Goal: Information Seeking & Learning: Check status

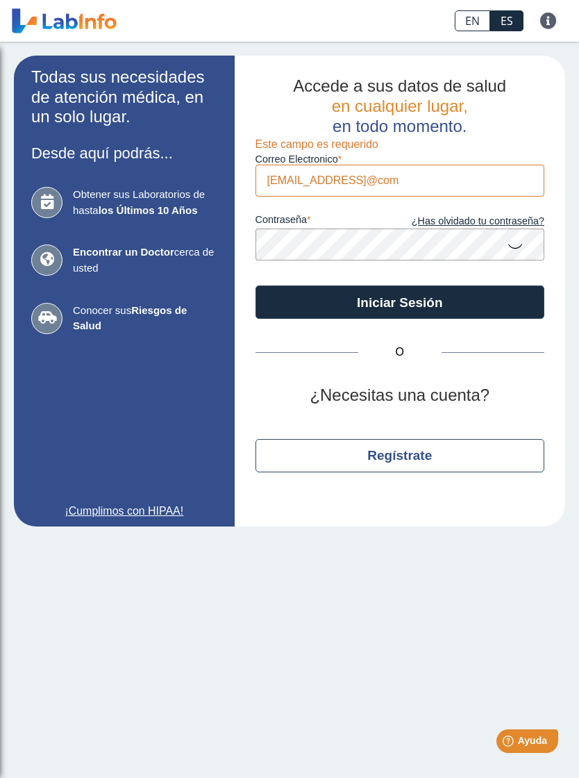
click at [303, 299] on button "Iniciar Sesión" at bounding box center [400, 301] width 289 height 33
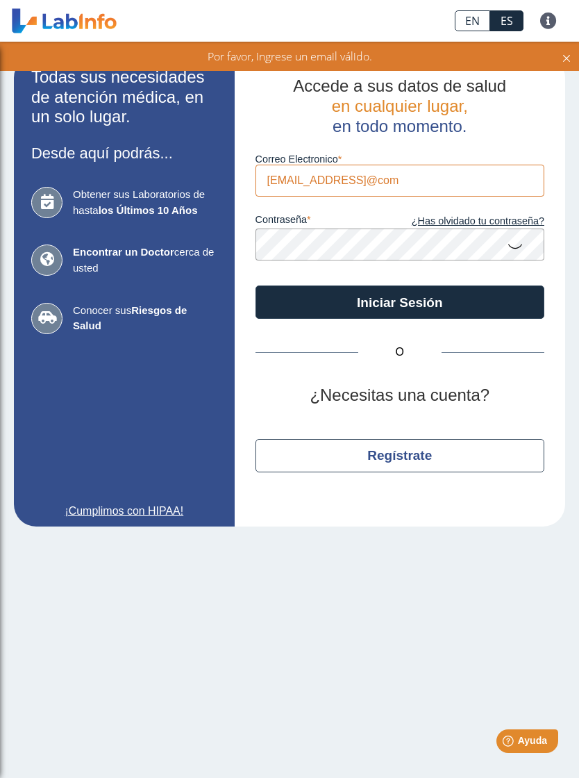
click at [476, 181] on input "[EMAIL_ADDRESS]@com" at bounding box center [400, 180] width 289 height 31
type input "[EMAIL_ADDRESS][DOMAIN_NAME]"
click at [474, 308] on button "Iniciar Sesión" at bounding box center [400, 301] width 289 height 33
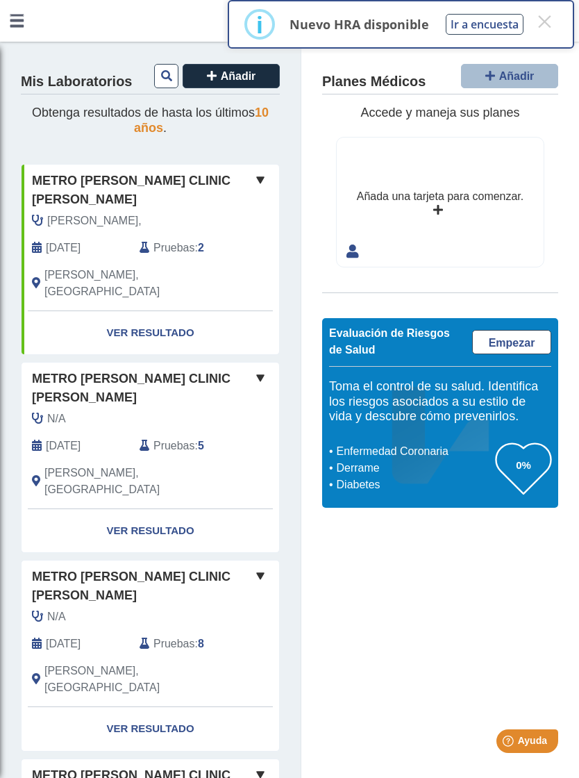
click at [128, 311] on link "Ver Resultado" at bounding box center [151, 333] width 258 height 44
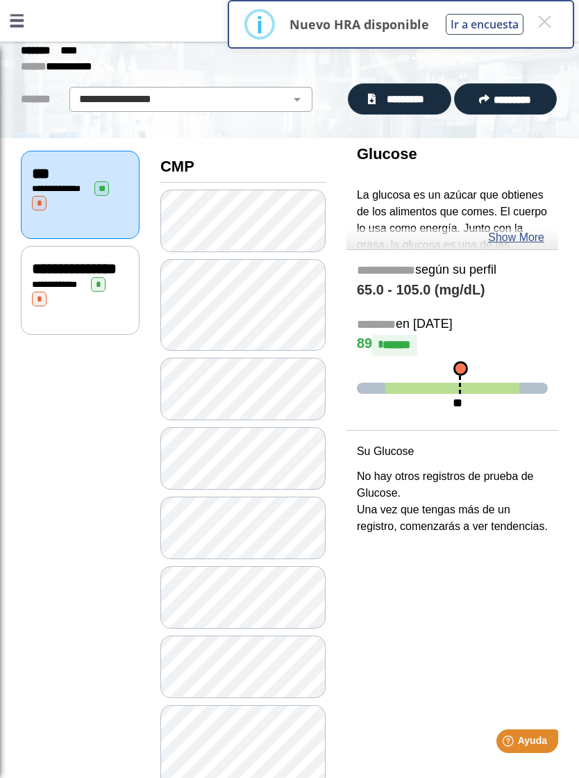
scroll to position [64, 0]
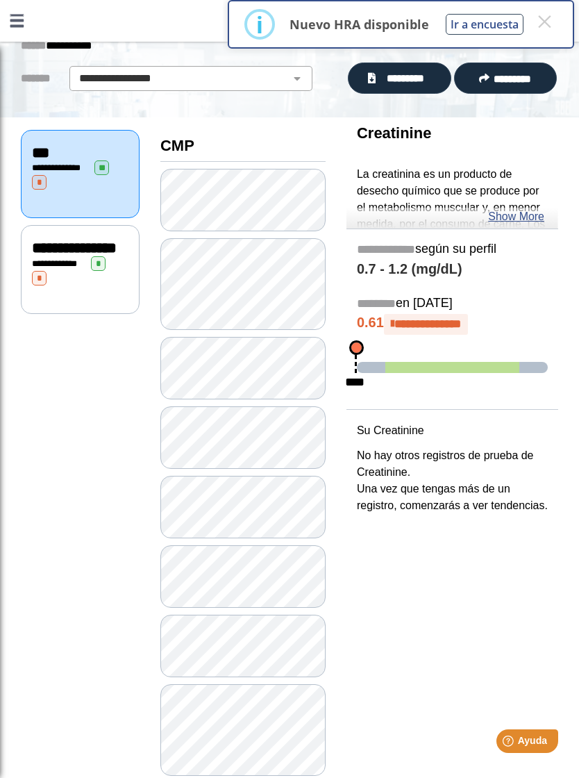
scroll to position [85, 0]
click at [526, 217] on link "Show More" at bounding box center [516, 216] width 56 height 17
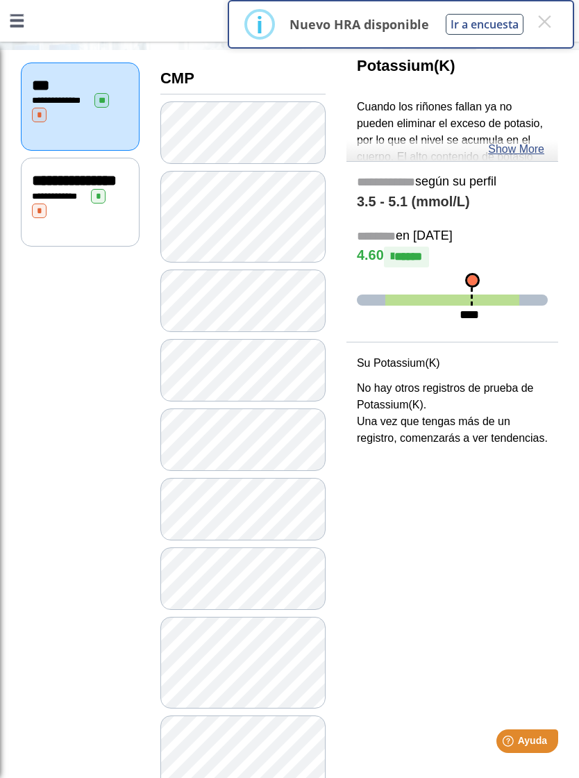
scroll to position [155, 0]
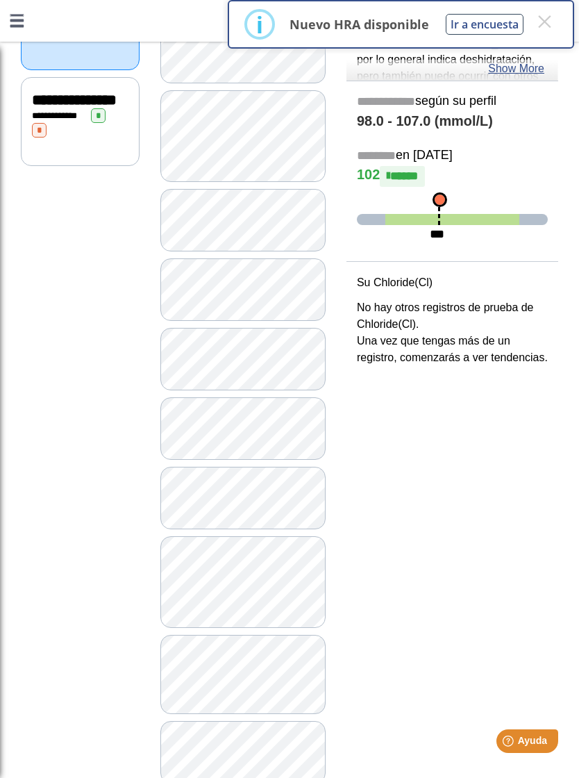
scroll to position [238, 0]
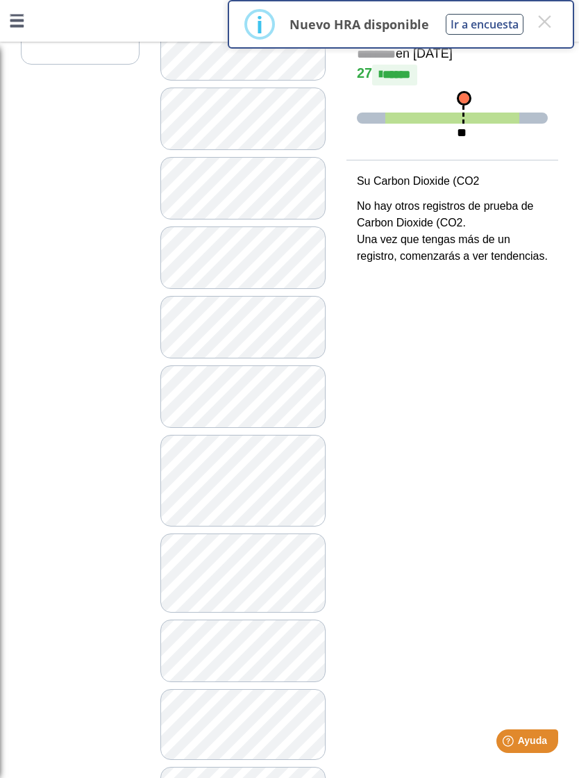
scroll to position [344, 0]
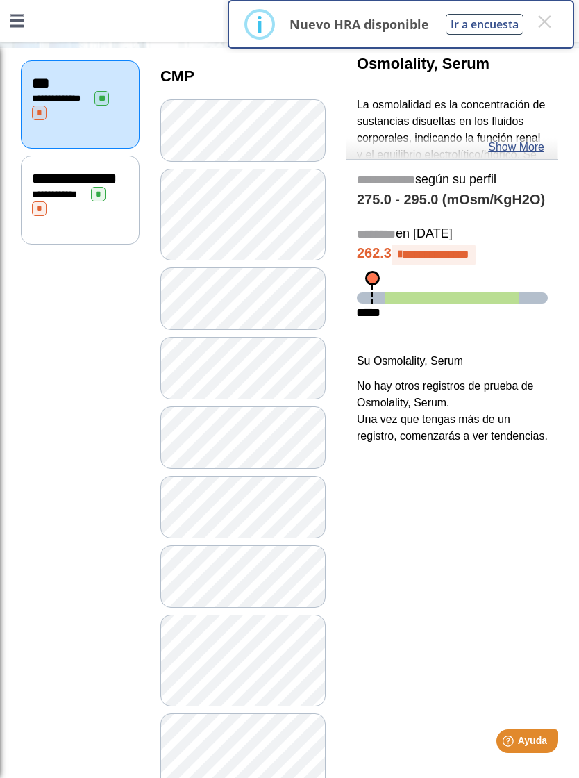
scroll to position [151, 0]
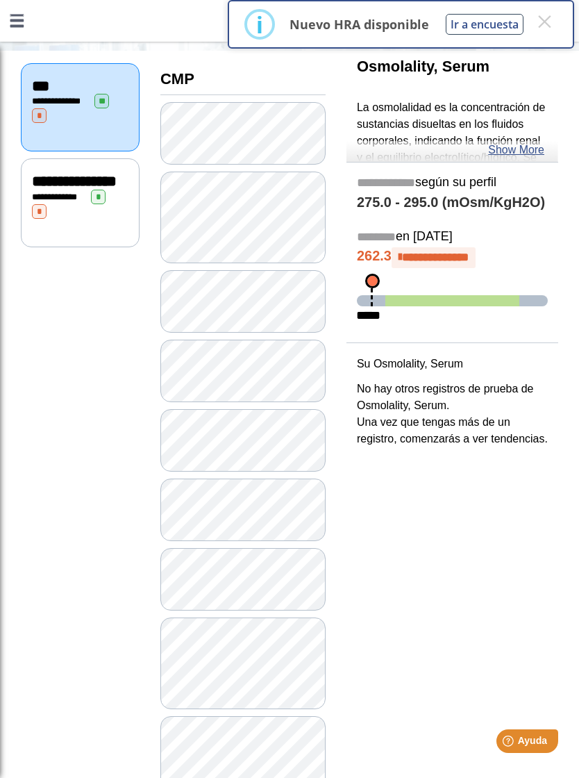
click at [539, 151] on link "Show More" at bounding box center [516, 150] width 56 height 17
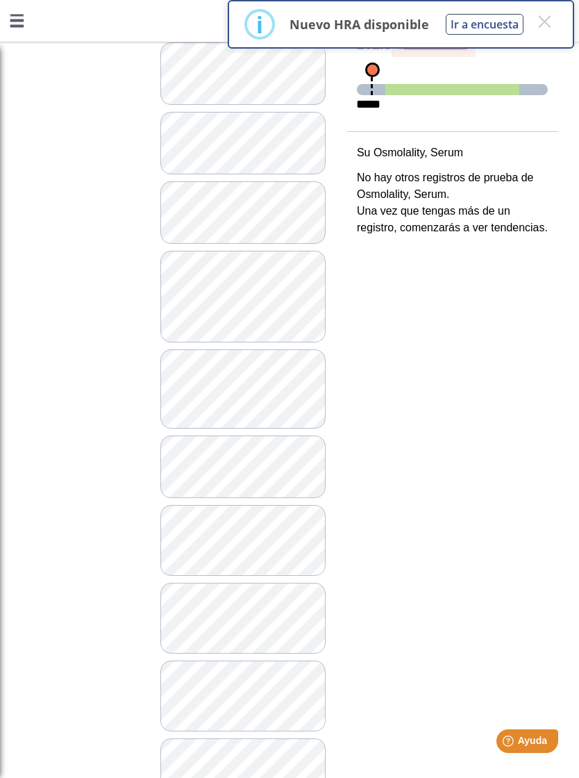
scroll to position [519, 0]
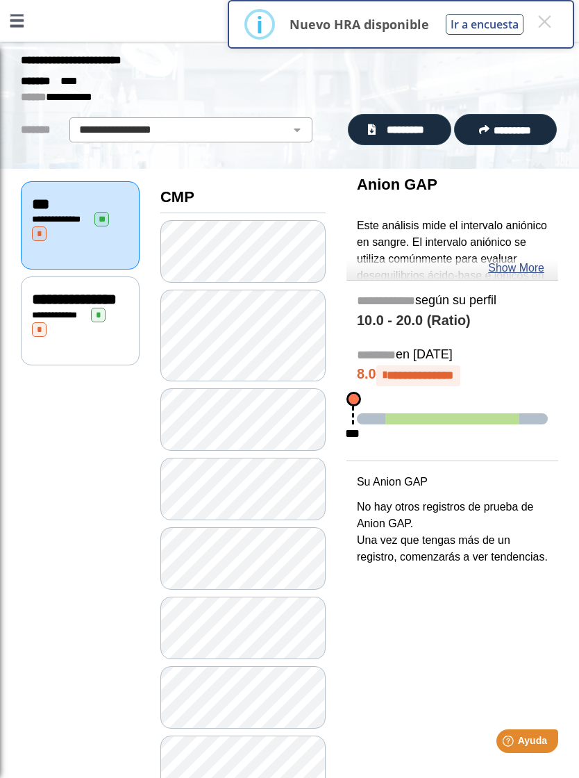
scroll to position [31, 0]
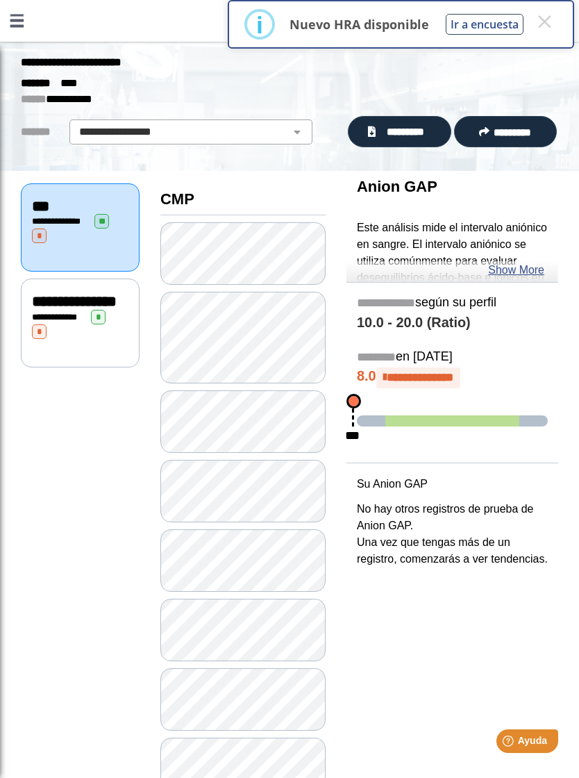
click at [527, 269] on link "Show More" at bounding box center [516, 270] width 56 height 17
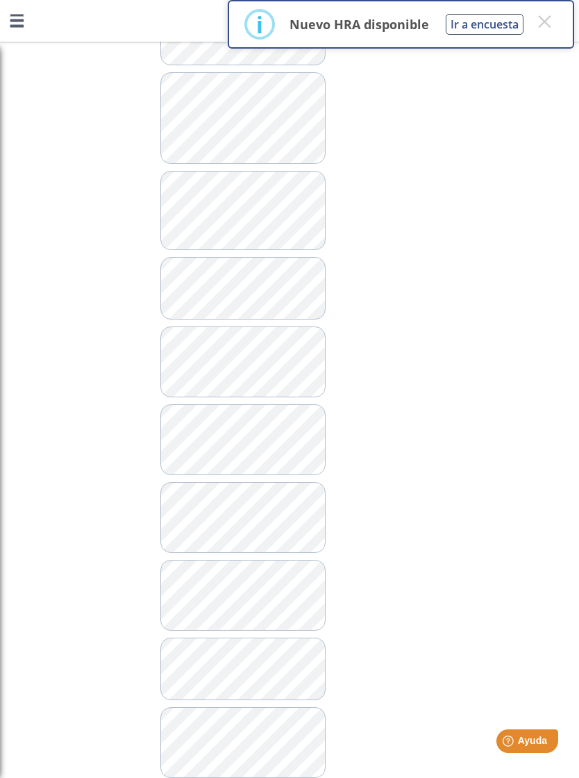
scroll to position [699, 0]
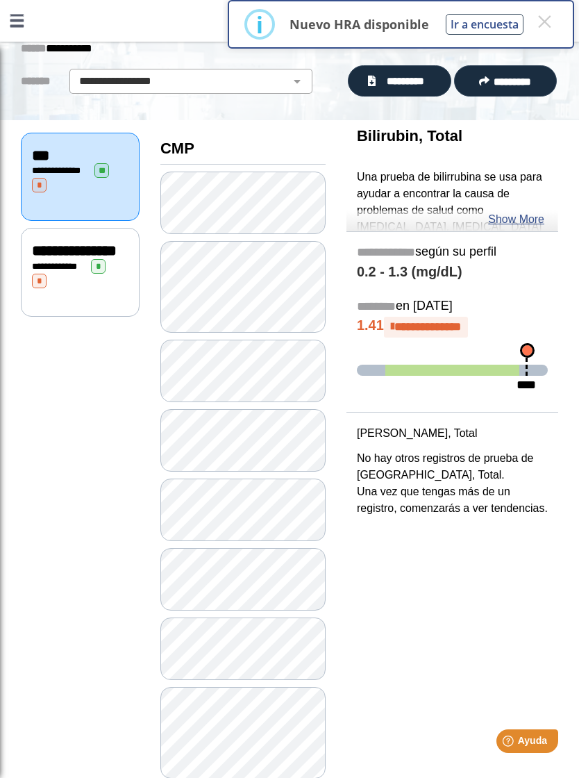
scroll to position [62, 0]
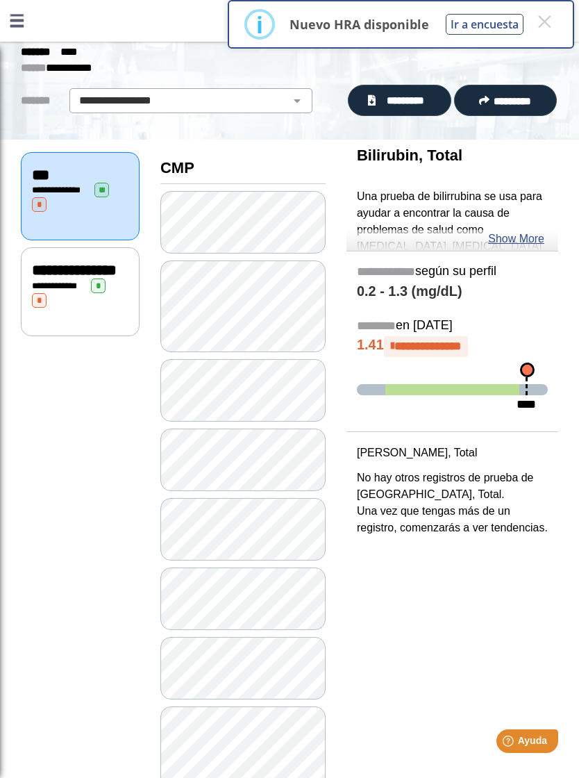
click at [529, 242] on link "Show More" at bounding box center [516, 239] width 56 height 17
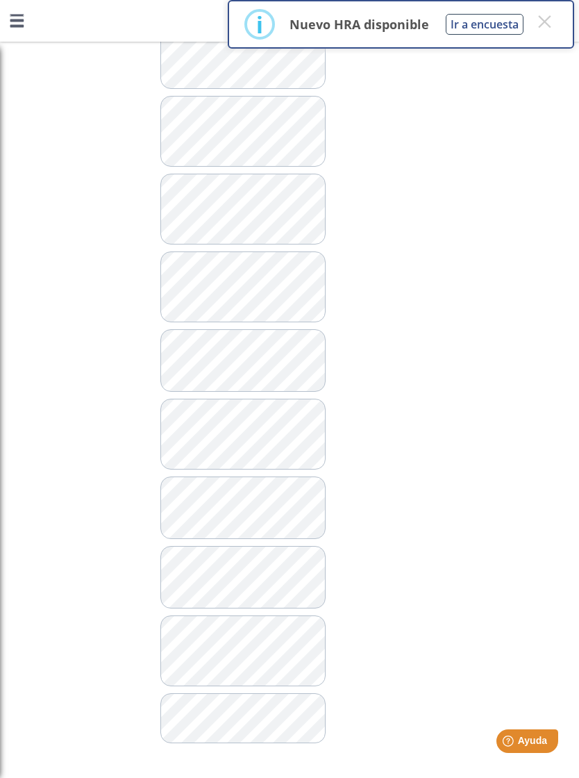
scroll to position [1003, 0]
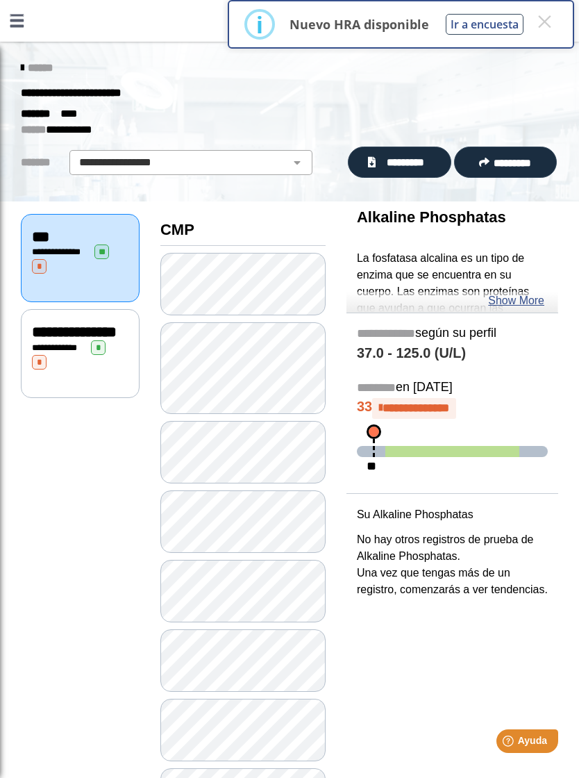
click at [422, 162] on span "*********" at bounding box center [405, 162] width 51 height 15
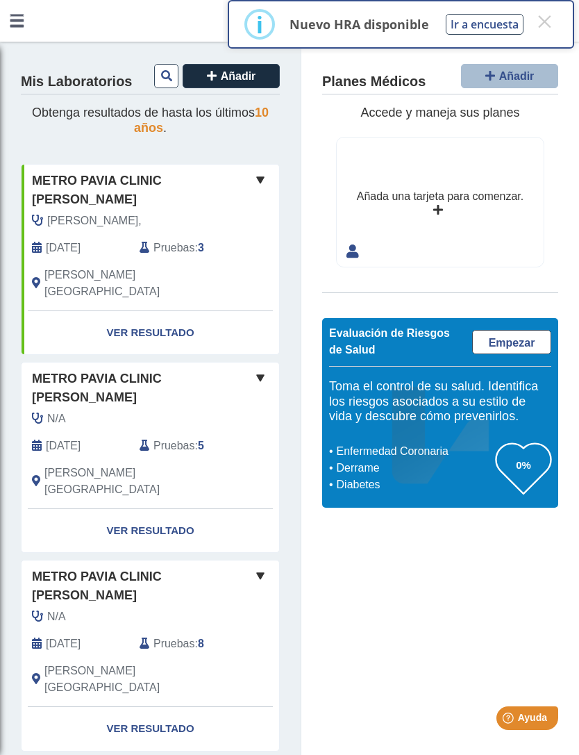
click at [128, 311] on link "Ver Resultado" at bounding box center [151, 333] width 258 height 44
click at [124, 311] on link "Ver Resultado" at bounding box center [151, 333] width 258 height 44
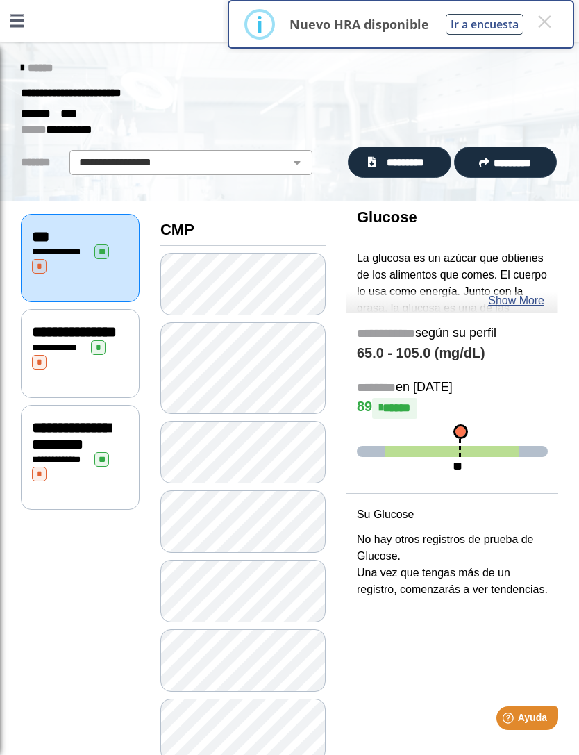
click at [78, 389] on div "**********" at bounding box center [80, 353] width 119 height 89
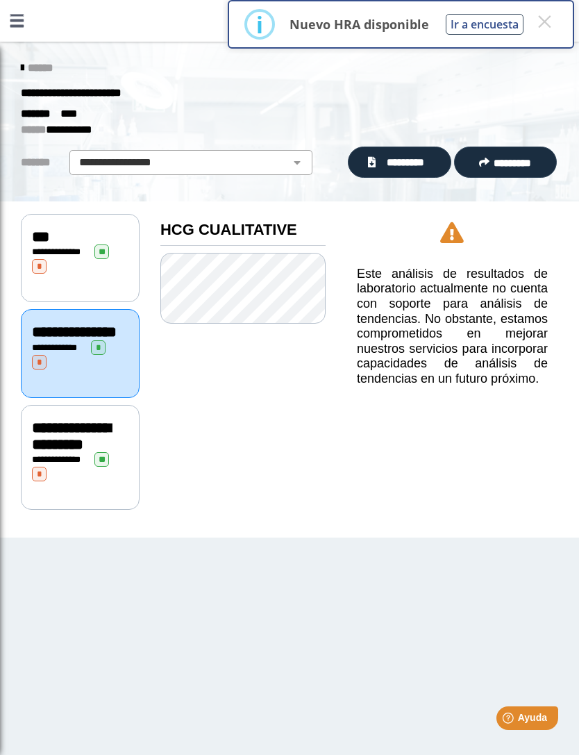
click at [112, 510] on div "**********" at bounding box center [80, 457] width 119 height 105
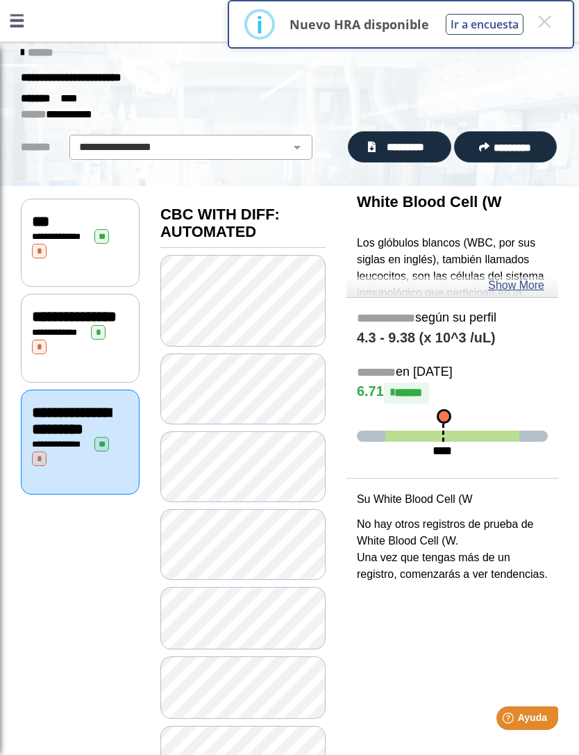
scroll to position [17, 0]
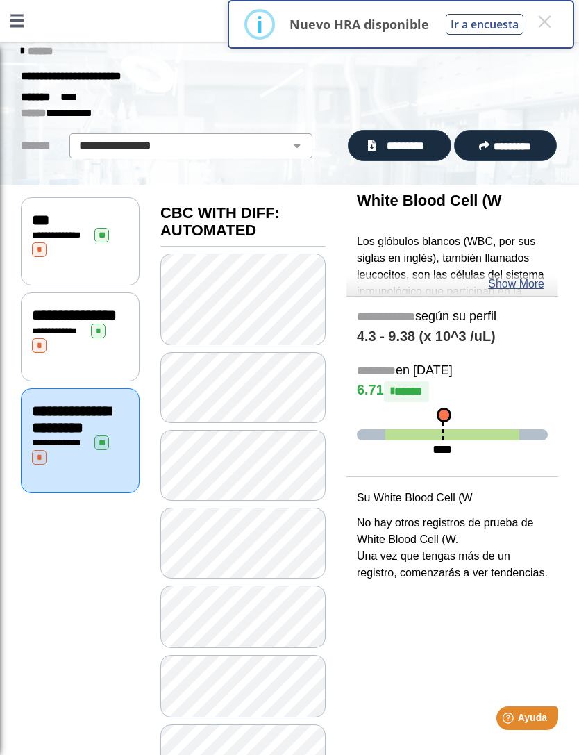
click at [417, 149] on span "*********" at bounding box center [405, 145] width 51 height 15
